Goal: Task Accomplishment & Management: Use online tool/utility

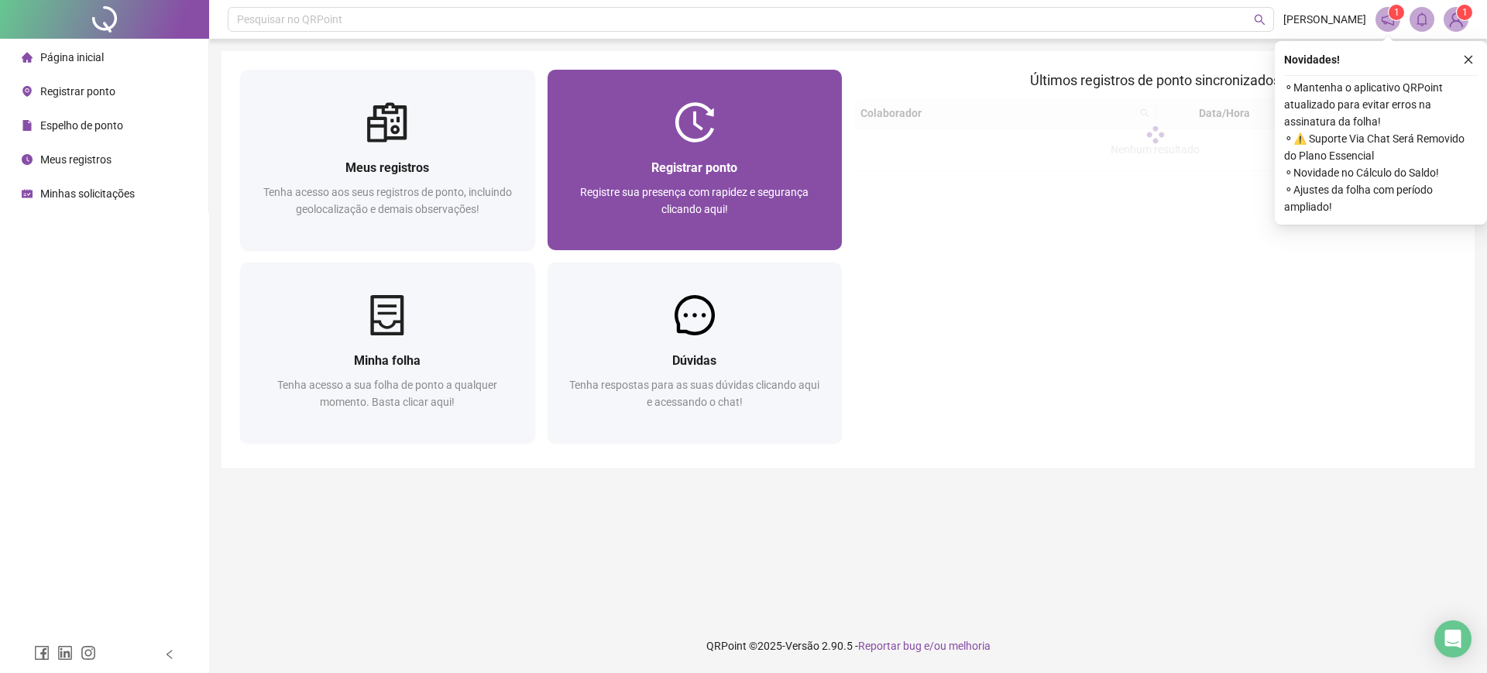
click at [771, 146] on div "Registrar ponto Registre sua presença com rapidez e segurança clicando aqui!" at bounding box center [695, 197] width 295 height 108
